Goal: Go to known website: Access a specific website the user already knows

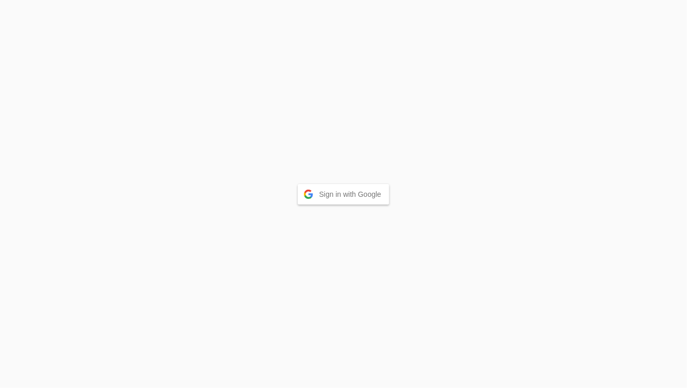
click at [348, 197] on button "Sign in with Google" at bounding box center [344, 194] width 92 height 21
